Goal: Find specific page/section: Find specific page/section

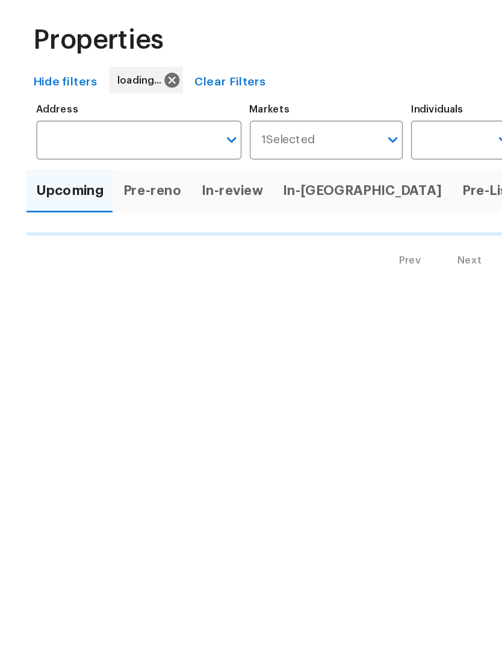
scroll to position [47, 0]
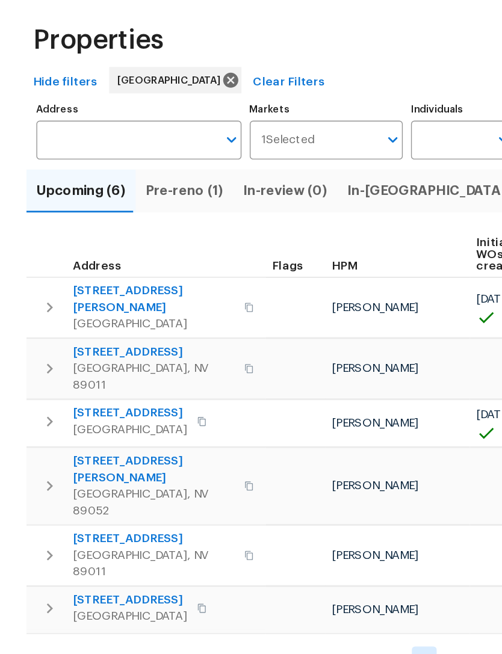
click at [318, 135] on input "Individuals" at bounding box center [327, 149] width 57 height 28
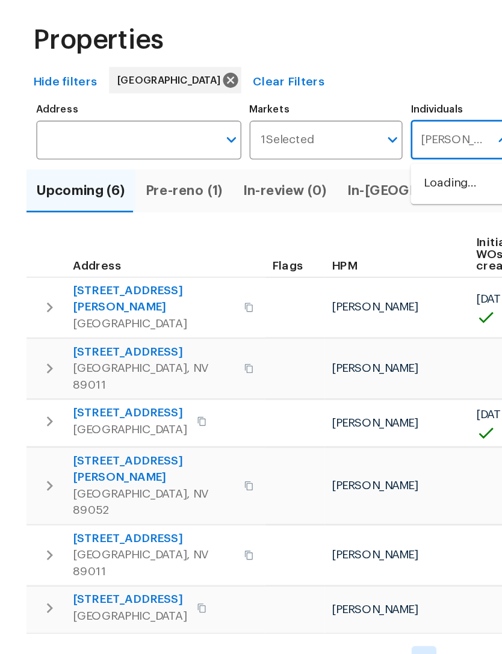
type input "[PERSON_NAME]"
click at [319, 174] on input "checkbox" at bounding box center [321, 186] width 25 height 25
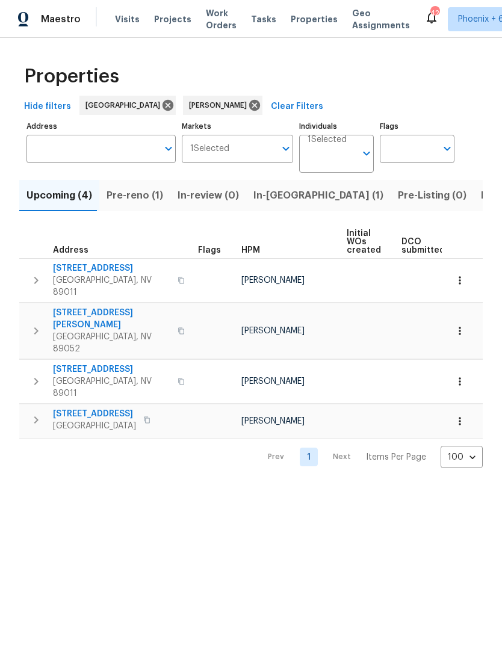
click at [283, 199] on span "In-[GEOGRAPHIC_DATA] (1)" at bounding box center [318, 195] width 130 height 17
